Goal: Information Seeking & Learning: Learn about a topic

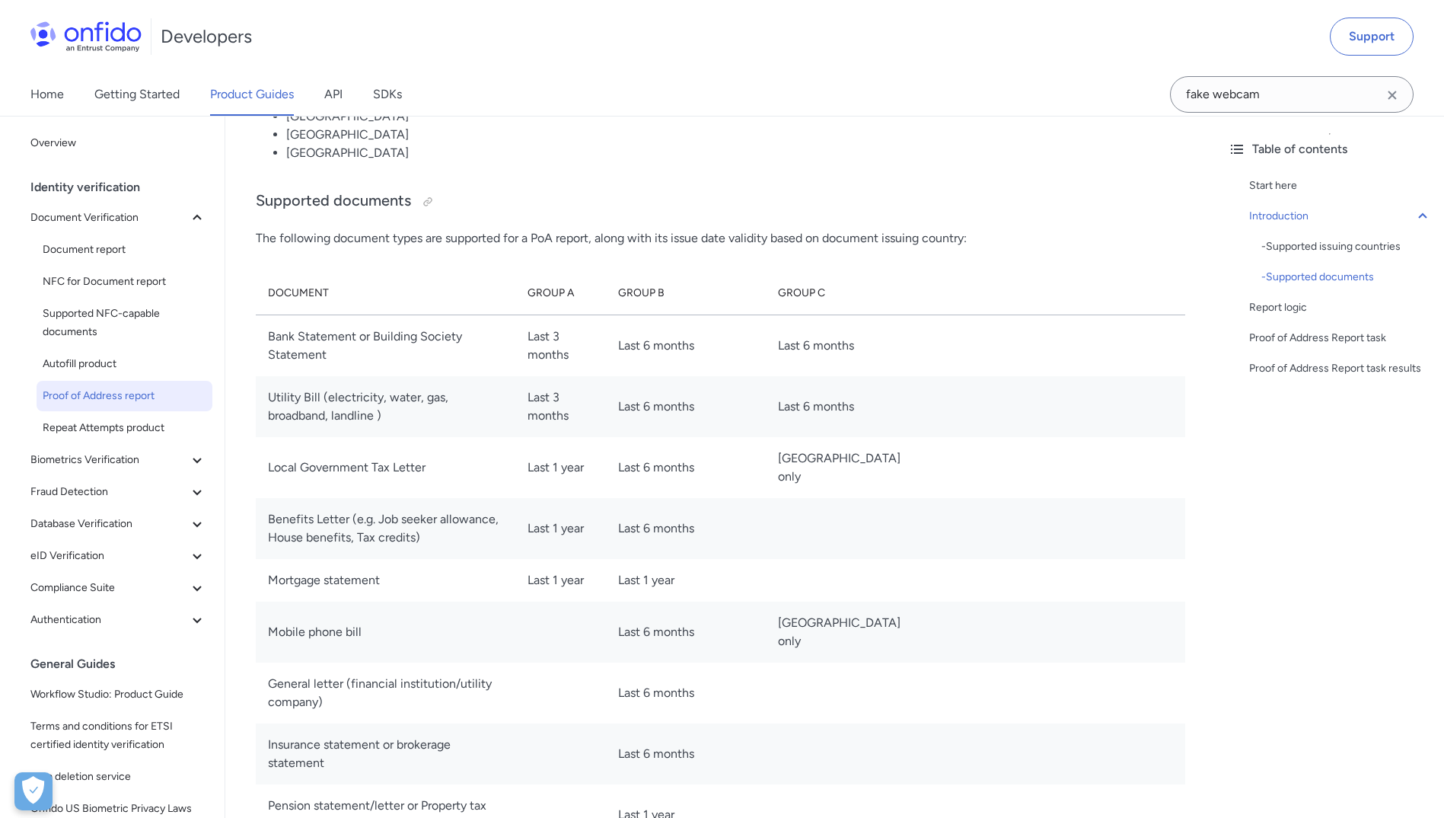
scroll to position [1400, 0]
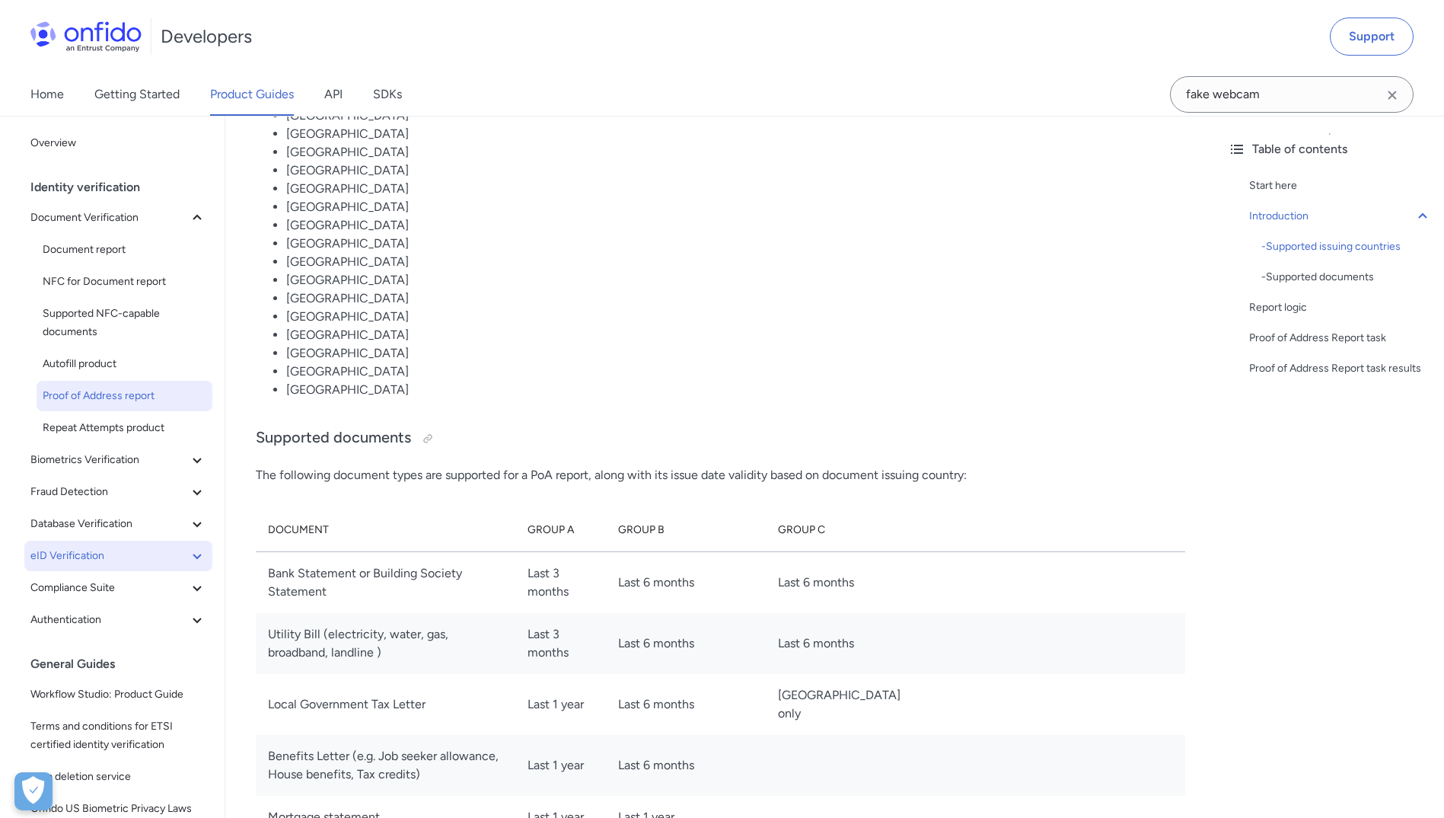
click at [117, 542] on button "eID Verification" at bounding box center [118, 556] width 188 height 30
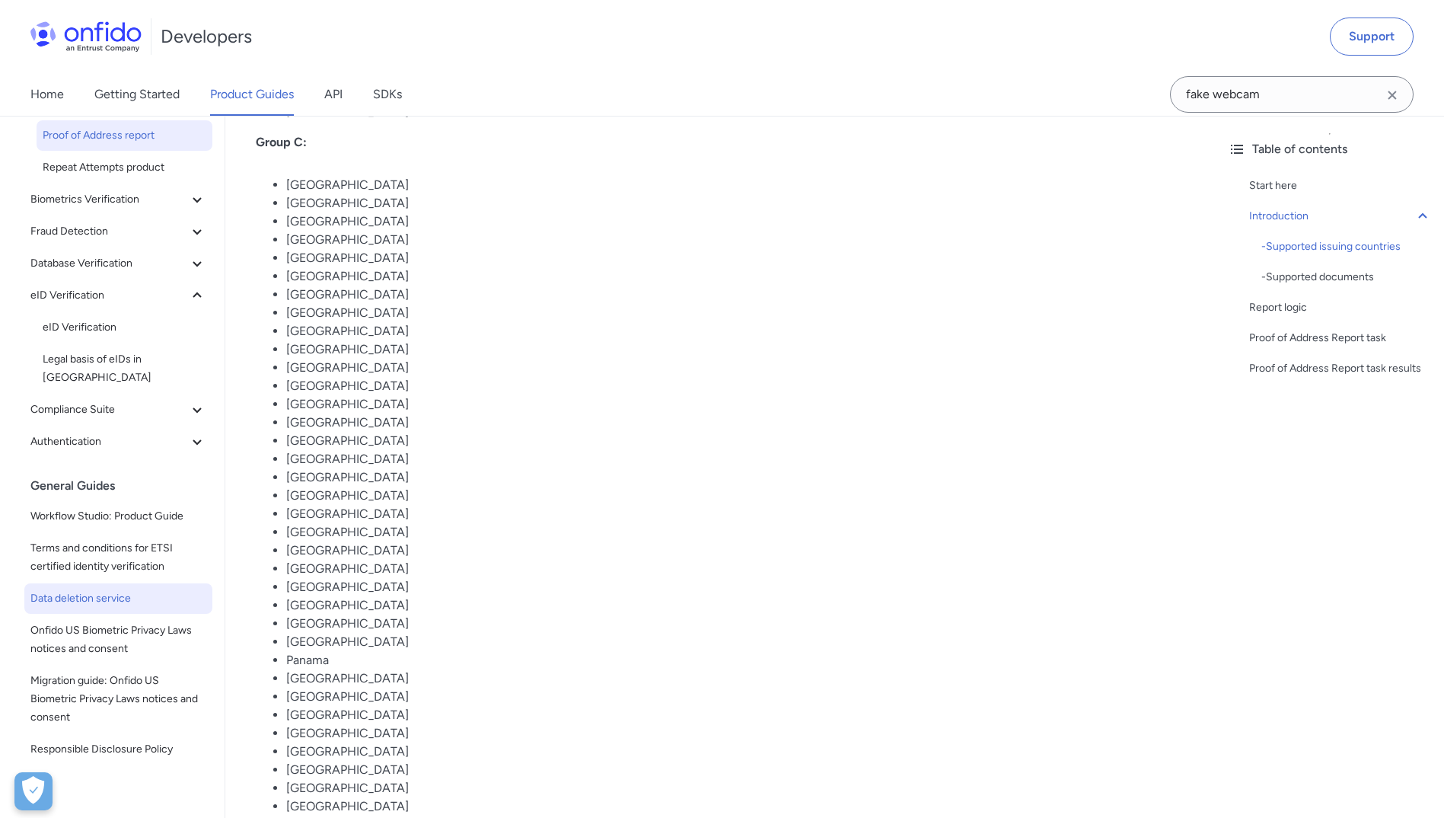
scroll to position [263, 0]
click at [66, 298] on span "eID Verification" at bounding box center [109, 292] width 158 height 18
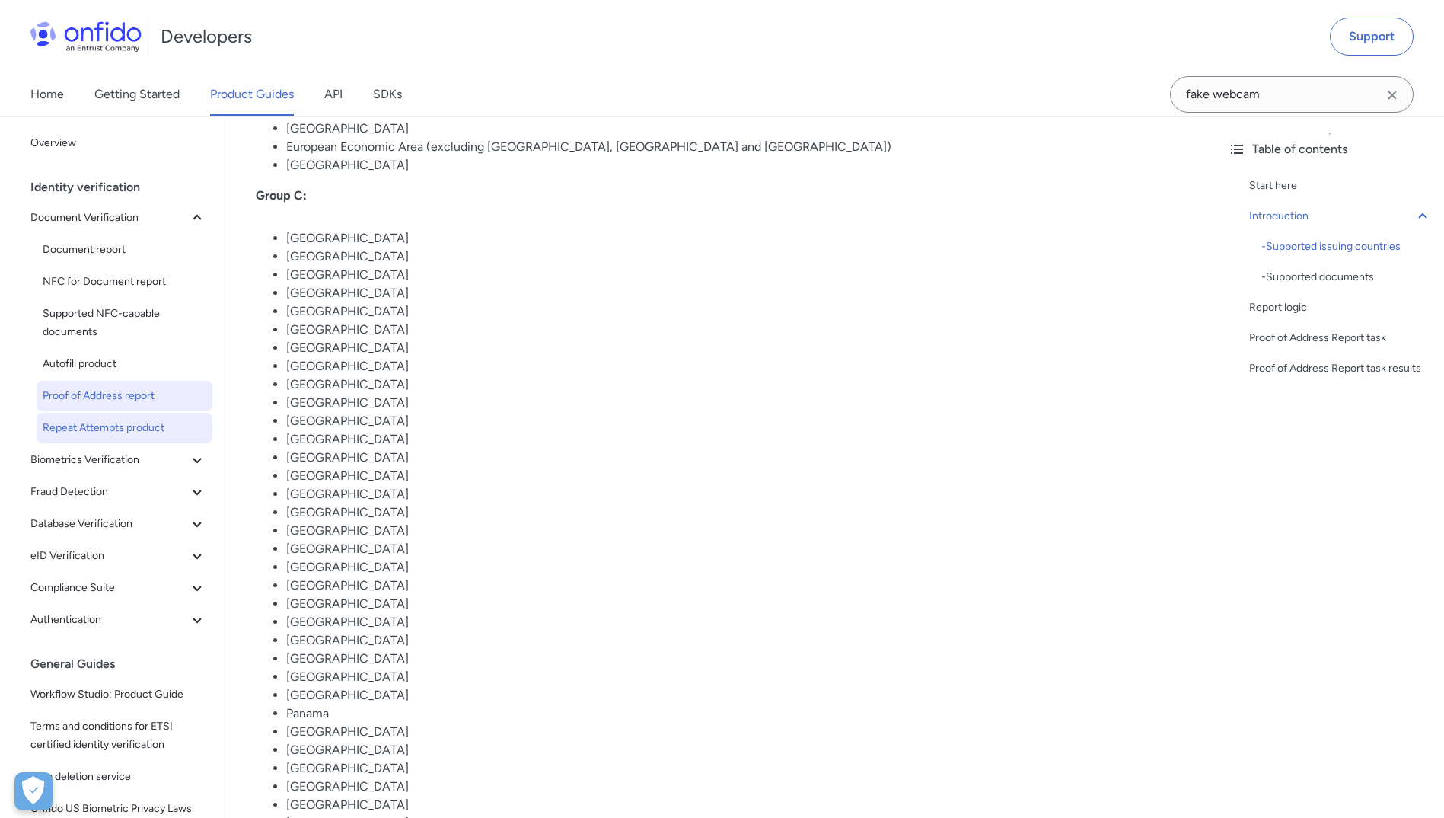
scroll to position [685, 0]
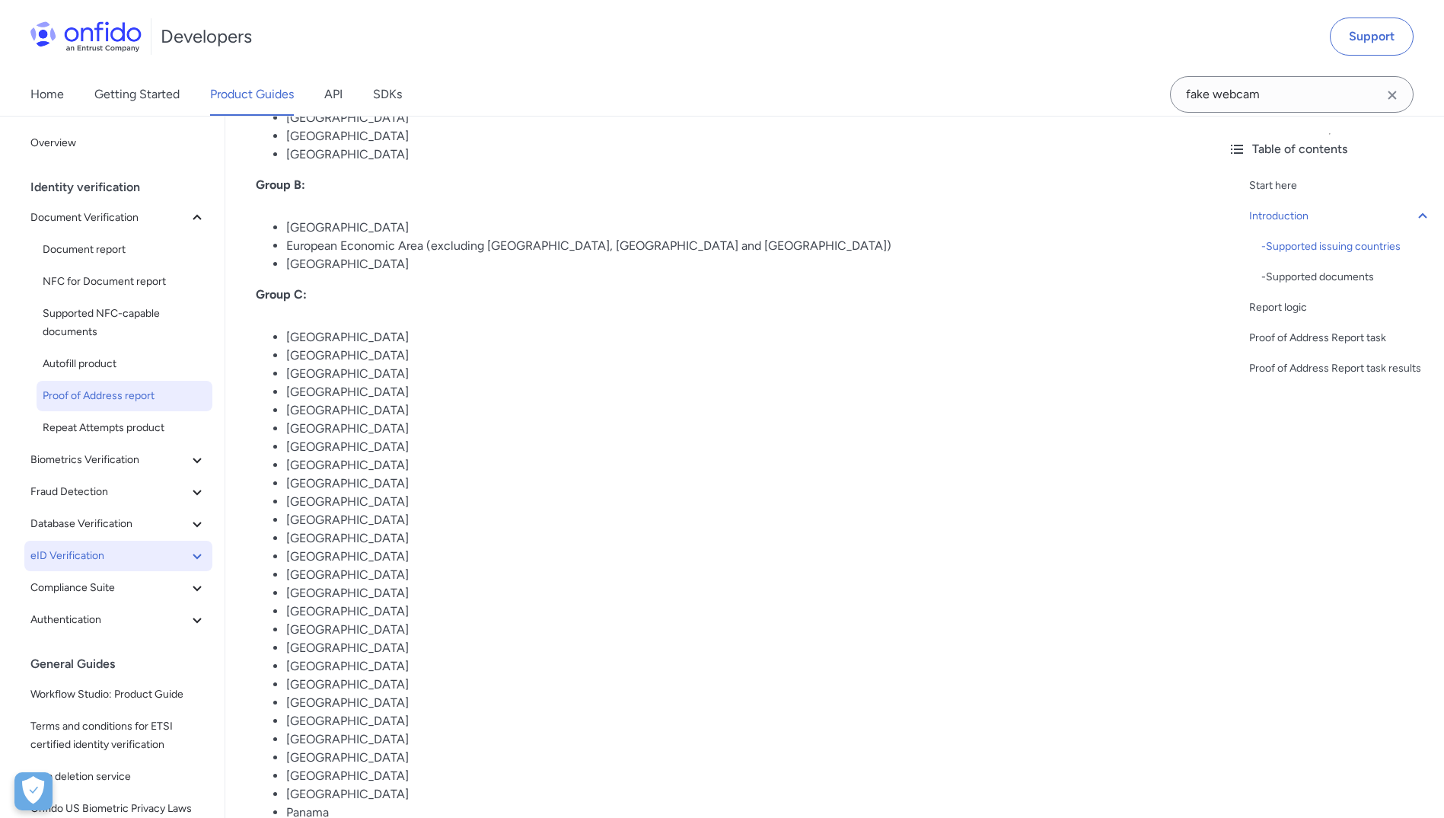
click at [101, 544] on button "eID Verification" at bounding box center [118, 556] width 188 height 30
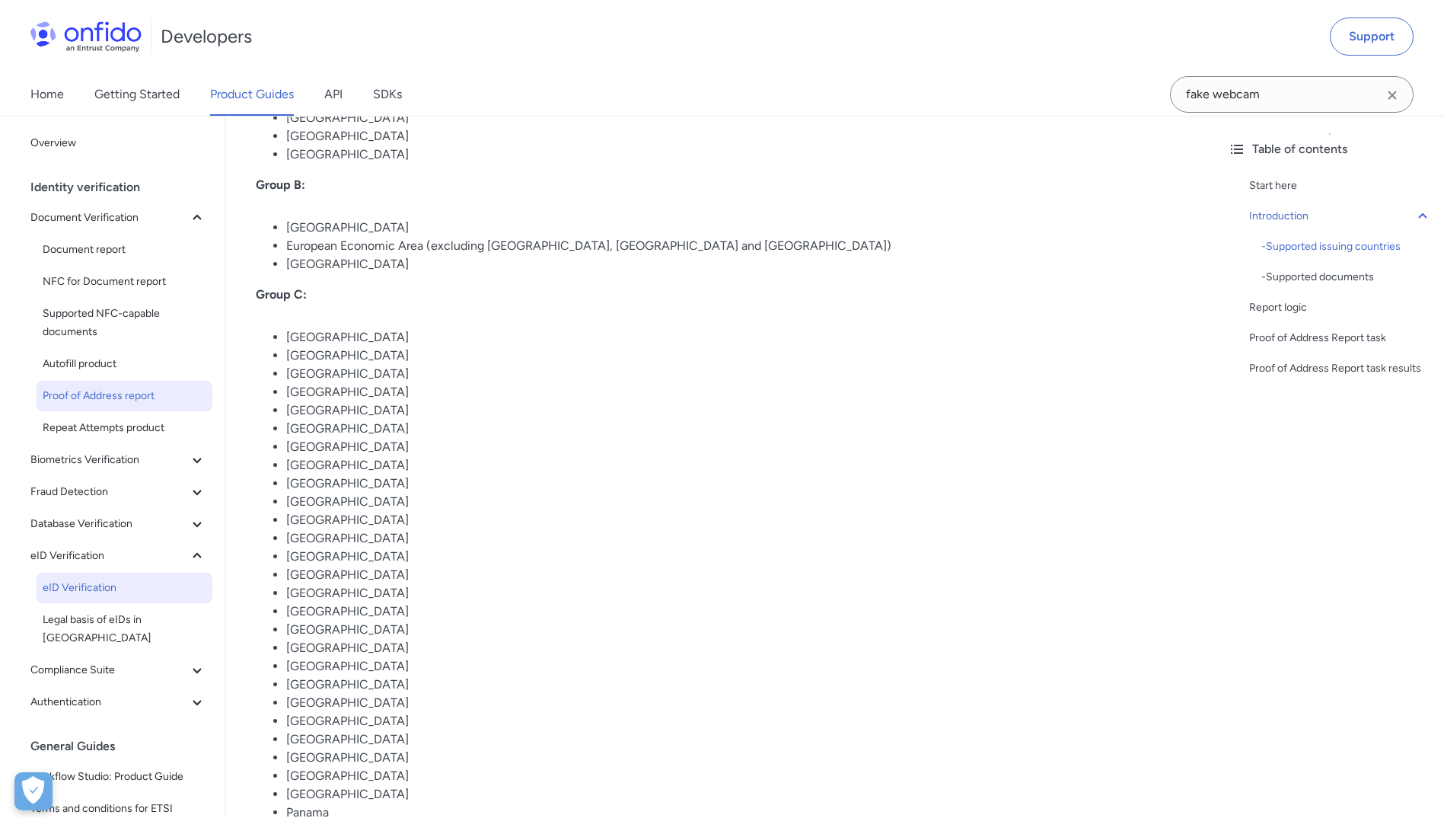
click at [84, 590] on span "eID Verification" at bounding box center [125, 588] width 164 height 18
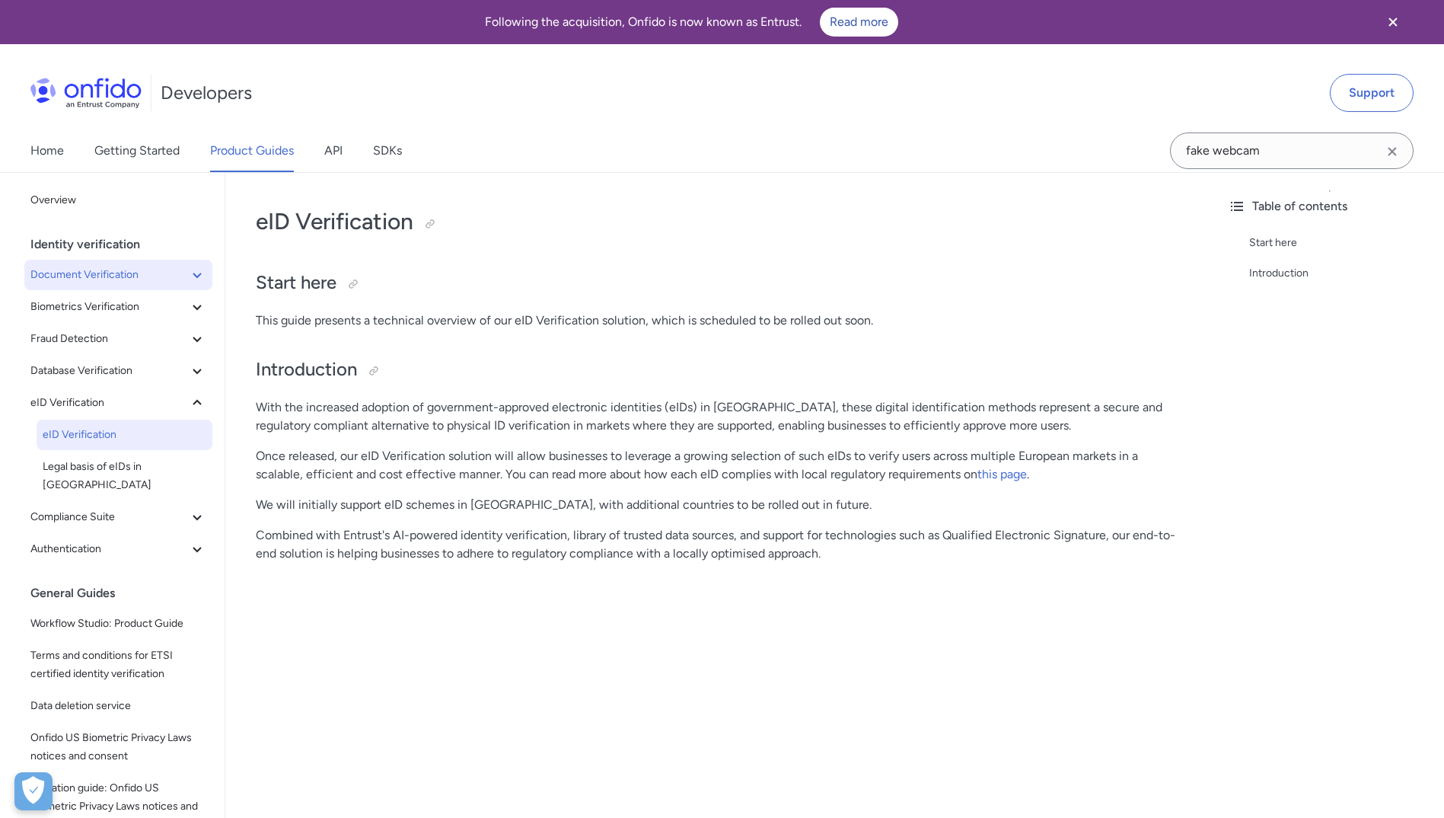
click at [127, 273] on span "Document Verification" at bounding box center [109, 275] width 158 height 18
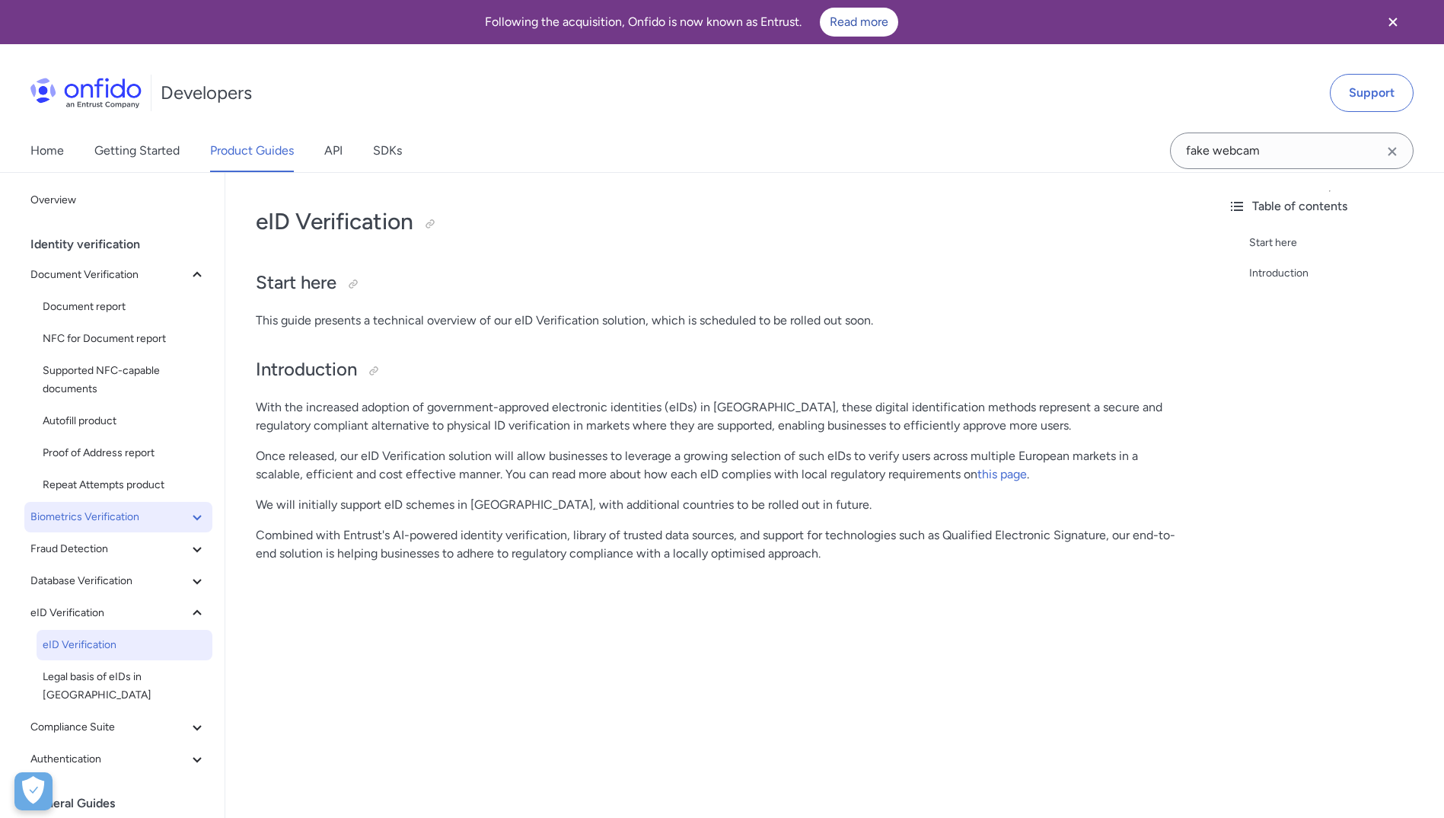
click at [135, 509] on span "Biometrics Verification" at bounding box center [109, 517] width 158 height 18
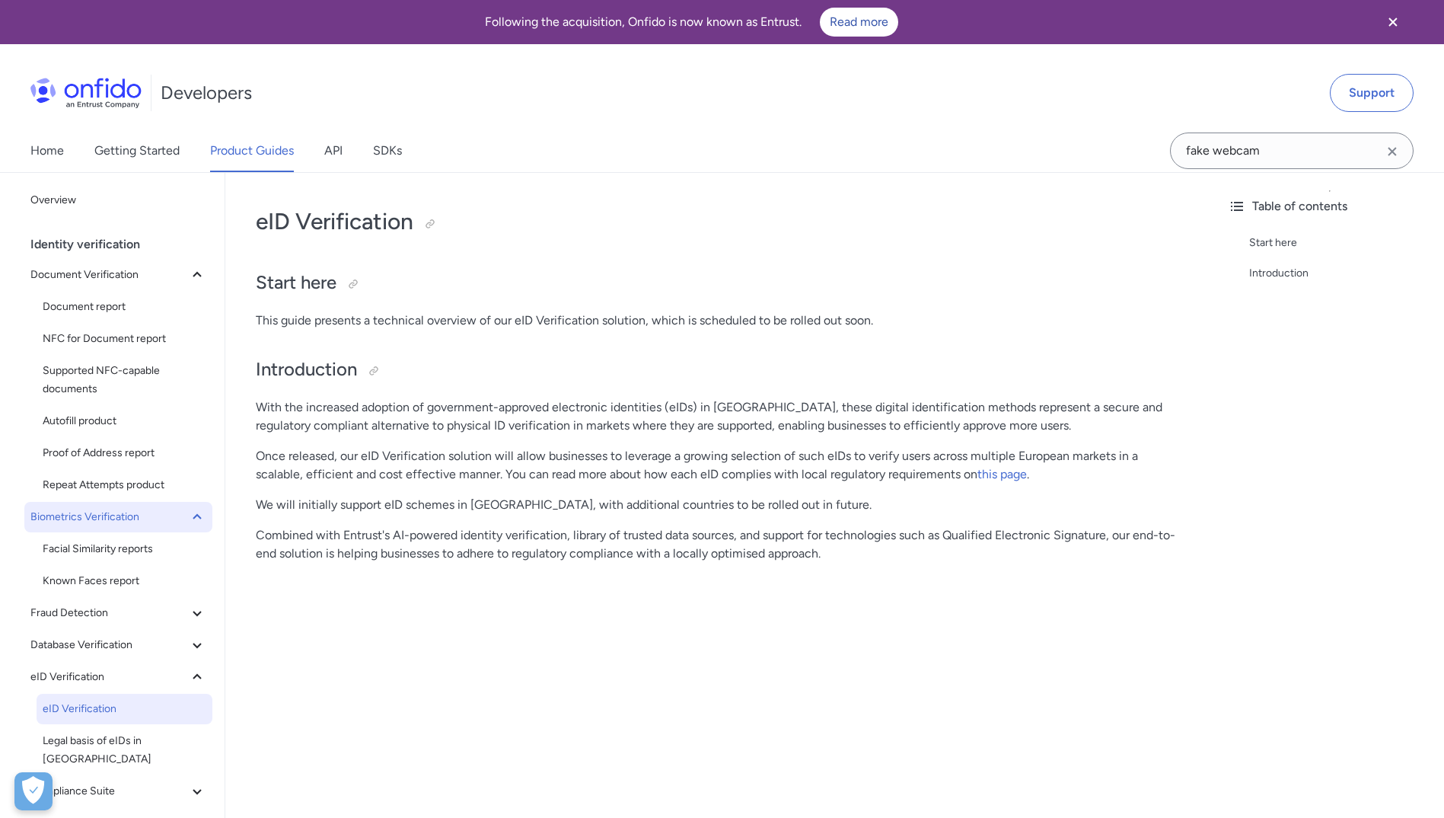
click at [135, 509] on span "Biometrics Verification" at bounding box center [109, 517] width 158 height 18
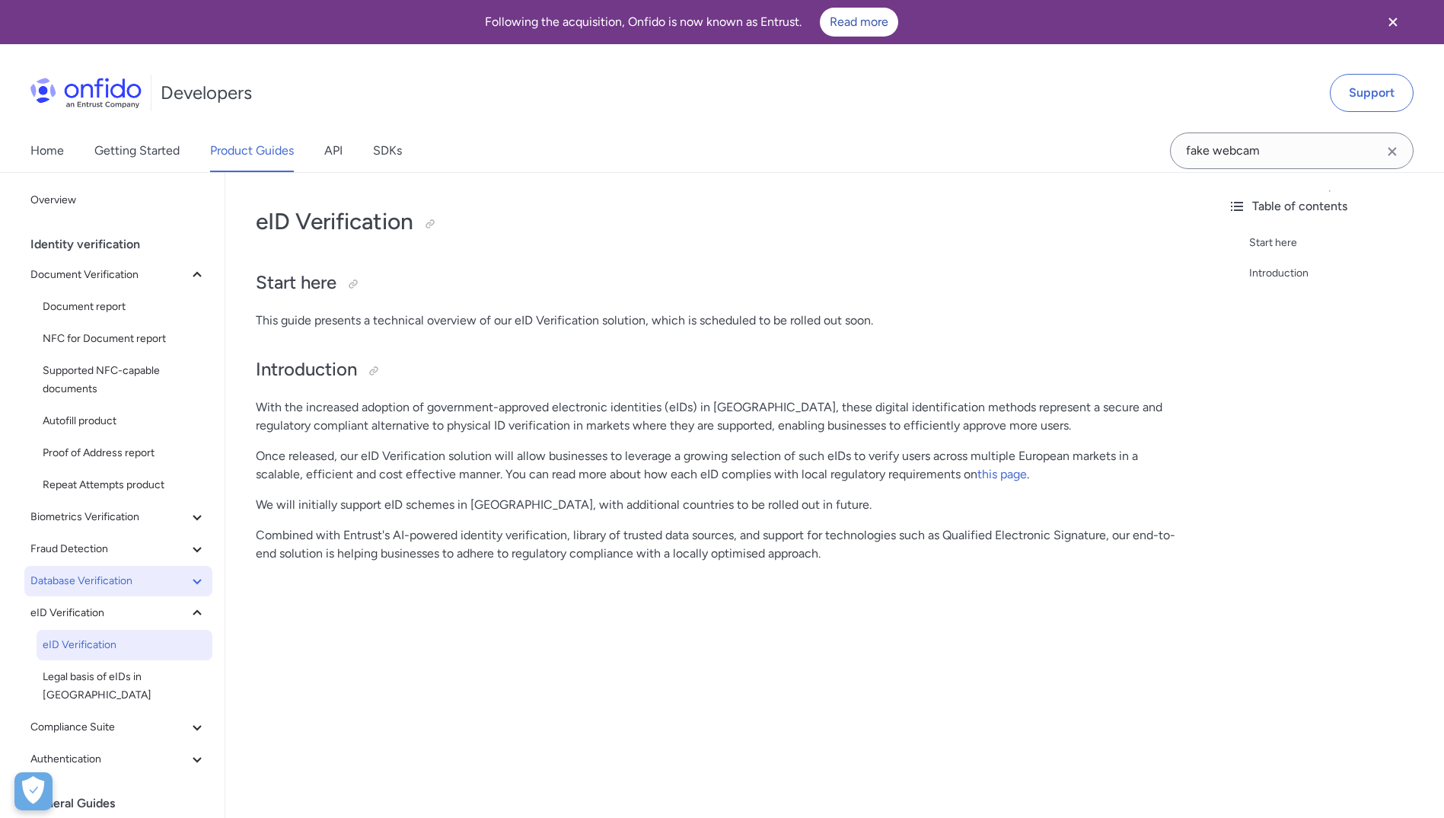
click at [136, 571] on button "Database Verification" at bounding box center [118, 581] width 188 height 30
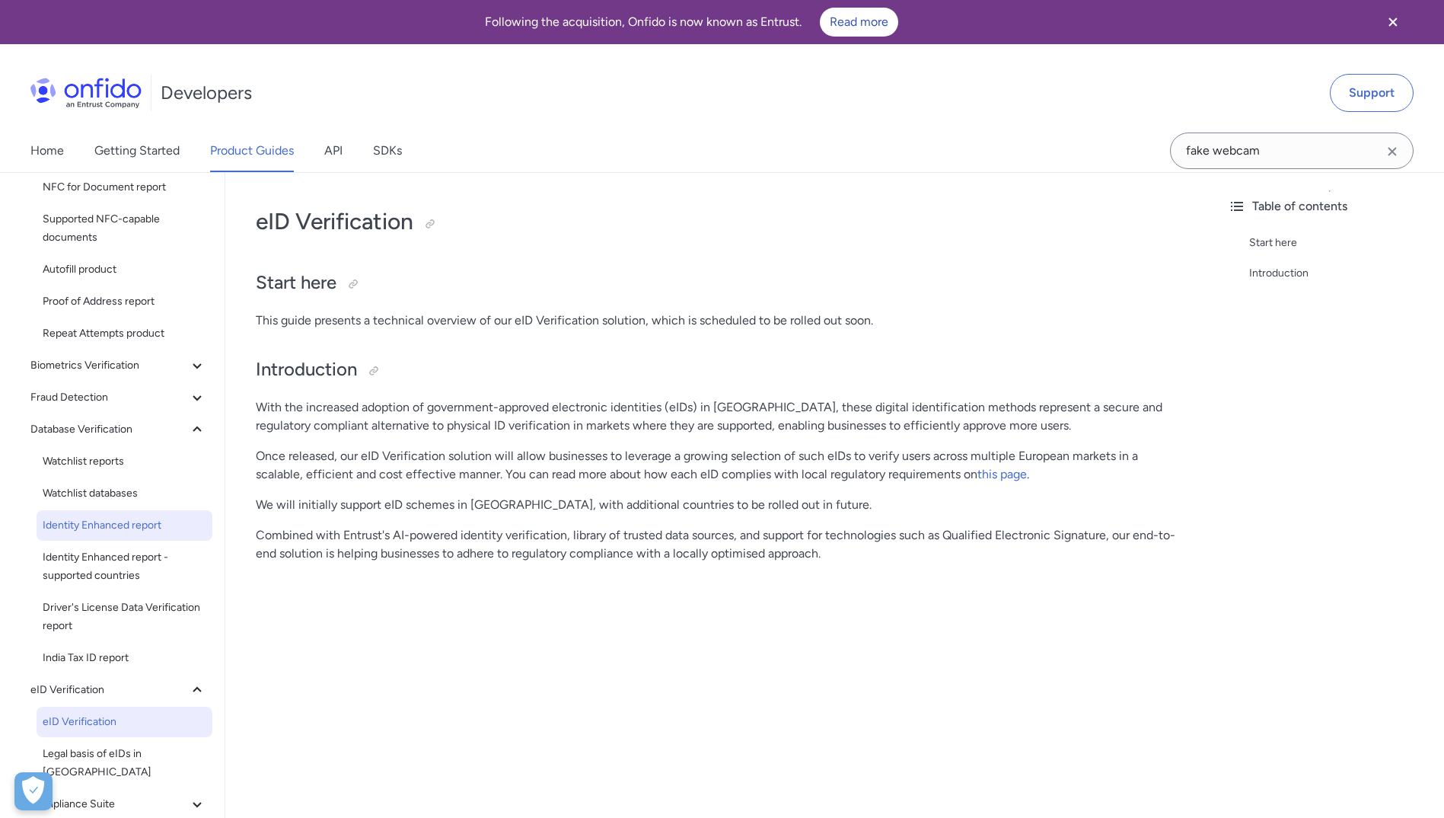
scroll to position [152, 0]
click at [110, 522] on span "Identity Enhanced report" at bounding box center [125, 524] width 164 height 18
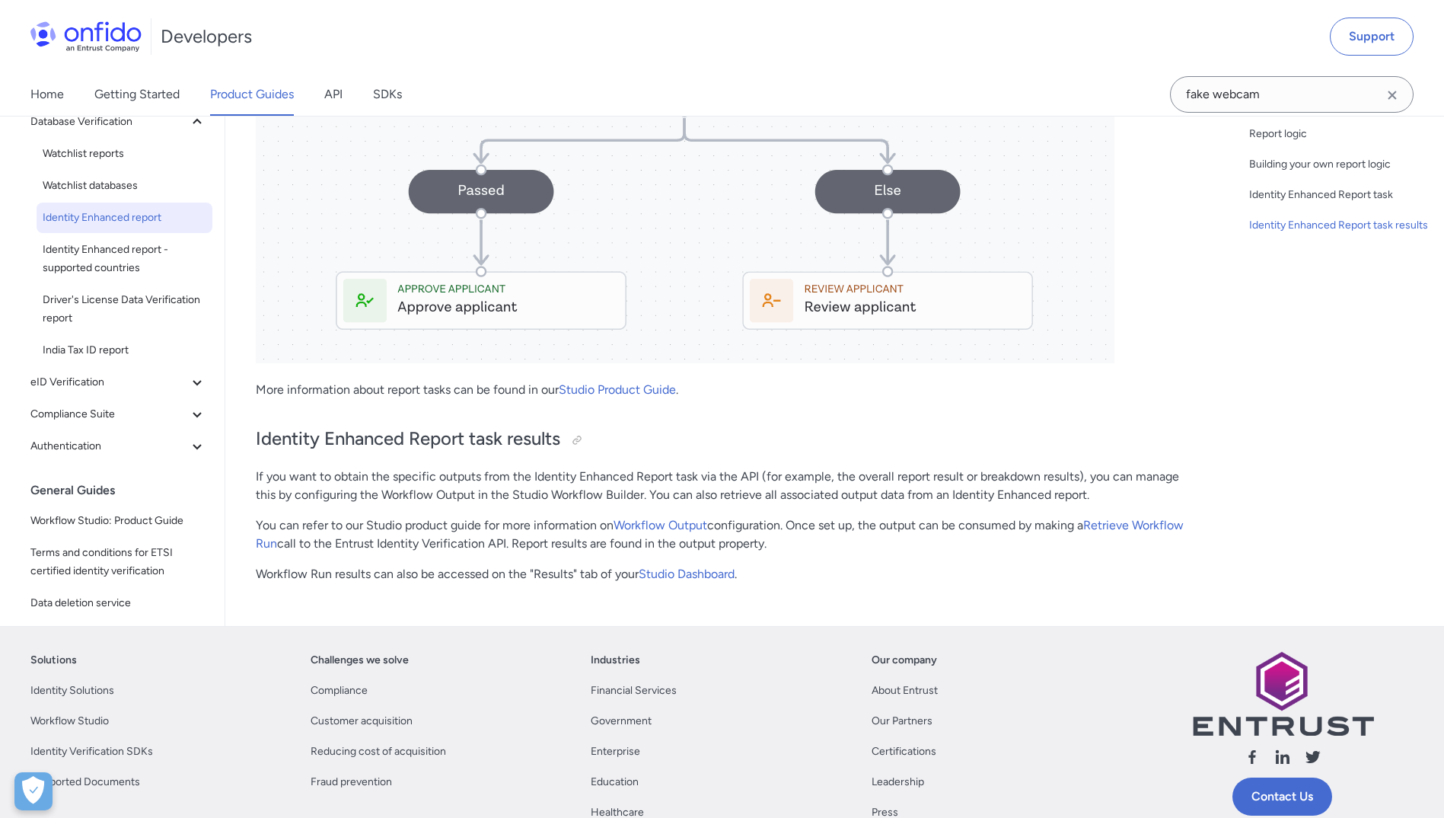
scroll to position [4660, 0]
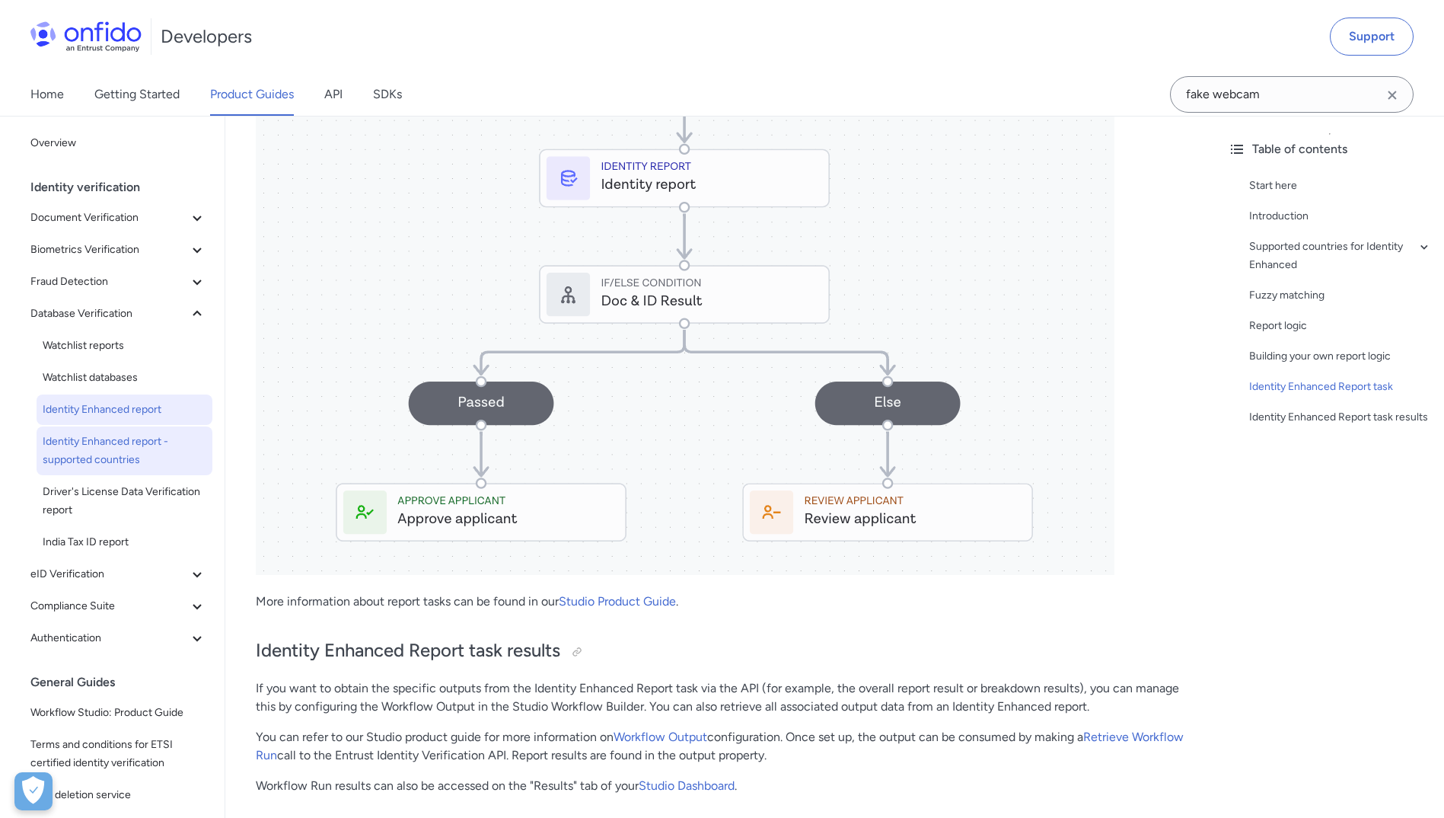
click at [119, 458] on span "Identity Enhanced report - supported countries" at bounding box center [125, 450] width 164 height 37
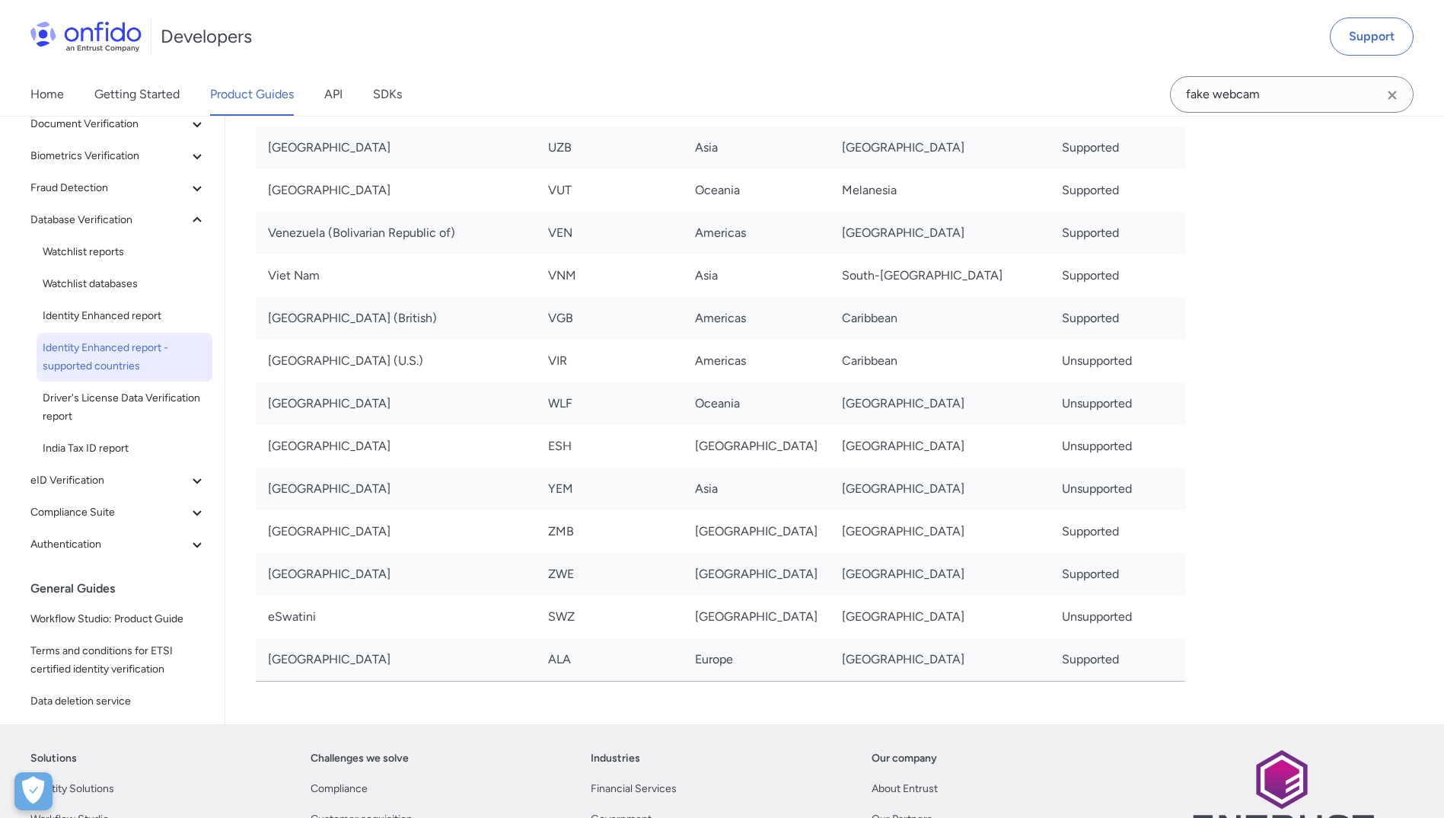
scroll to position [10582, 0]
